Goal: Task Accomplishment & Management: Complete application form

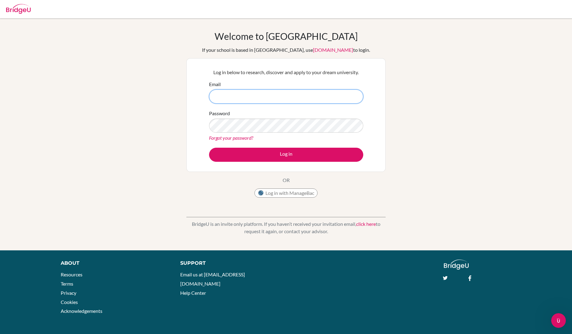
click at [248, 101] on input "Email" at bounding box center [286, 97] width 154 height 14
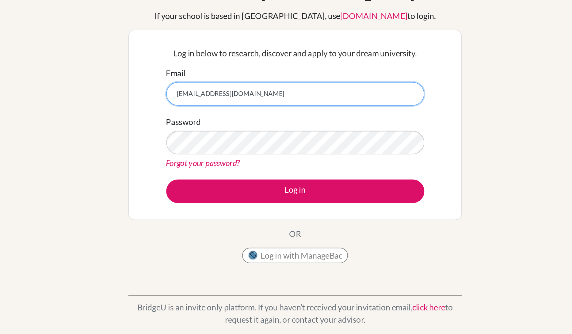
click at [269, 98] on input "[EMAIL_ADDRESS][DOMAIN_NAME]" at bounding box center [286, 97] width 154 height 14
type input "[EMAIL_ADDRESS][DOMAIN_NAME]"
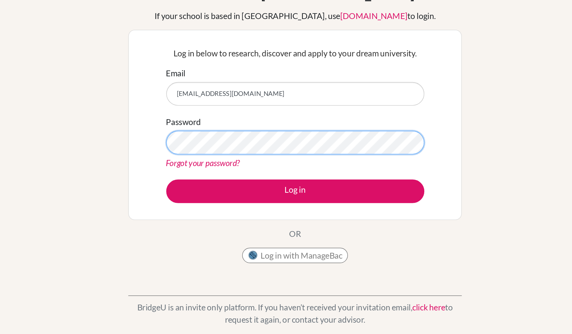
click at [209, 148] on button "Log in" at bounding box center [286, 155] width 154 height 14
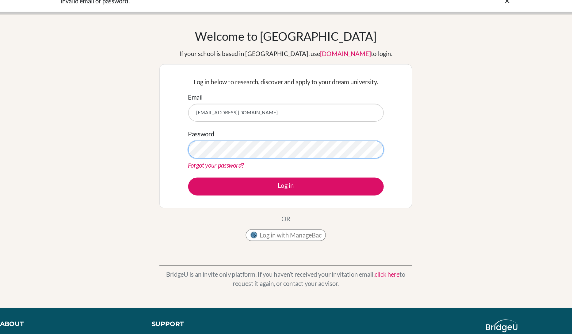
click at [209, 148] on button "Log in" at bounding box center [286, 155] width 154 height 14
